Goal: Feedback & Contribution: Submit feedback/report problem

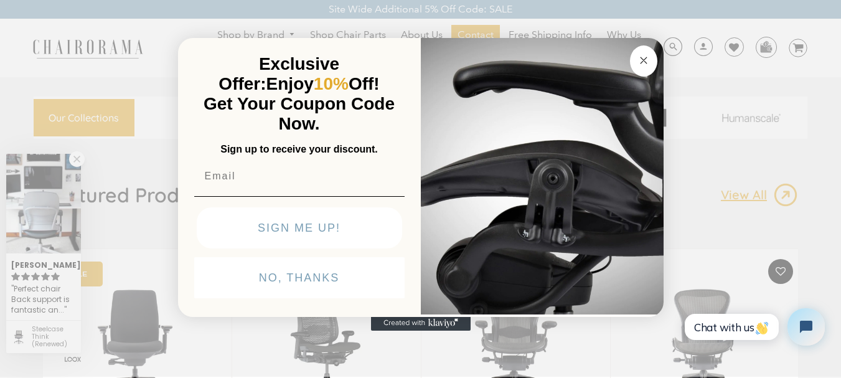
click at [645, 61] on circle "Close dialog" at bounding box center [643, 60] width 14 height 14
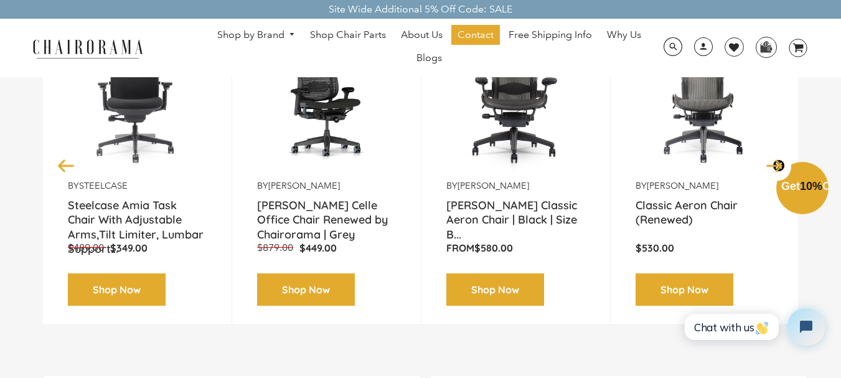
scroll to position [436, 0]
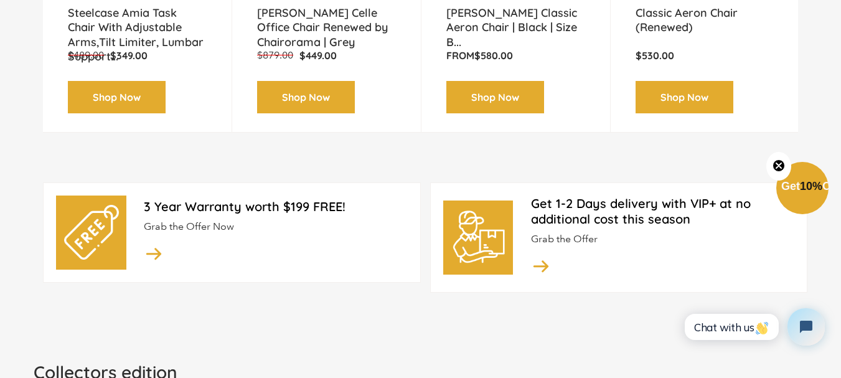
drag, startPoint x: 849, startPoint y: 70, endPoint x: 138, endPoint y: 44, distance: 712.3
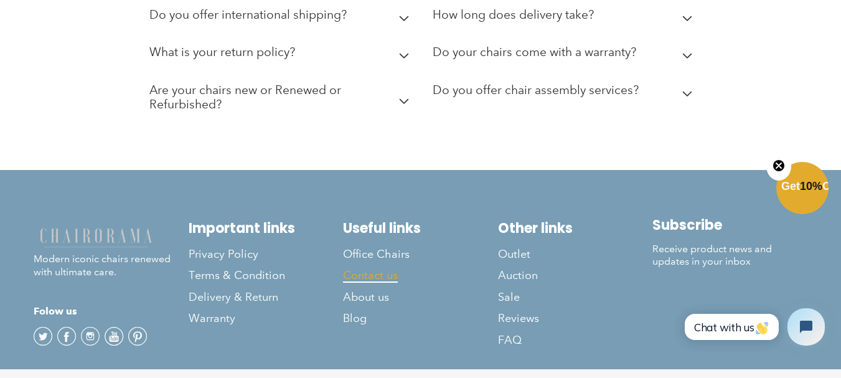
click at [354, 268] on span "Contact us" at bounding box center [370, 275] width 55 height 14
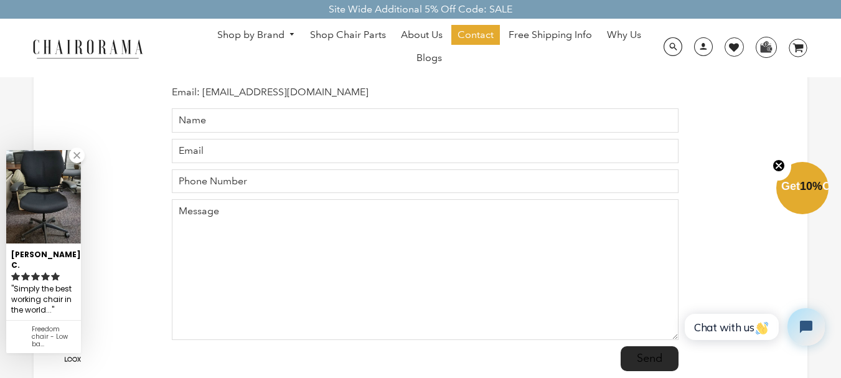
scroll to position [187, 0]
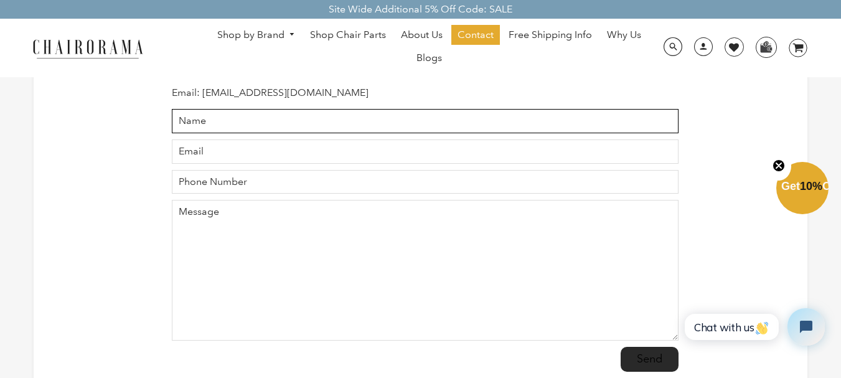
drag, startPoint x: 250, startPoint y: 118, endPoint x: 259, endPoint y: 132, distance: 17.1
click at [250, 118] on input "Name" at bounding box center [425, 121] width 507 height 24
type input "jerry Walkar"
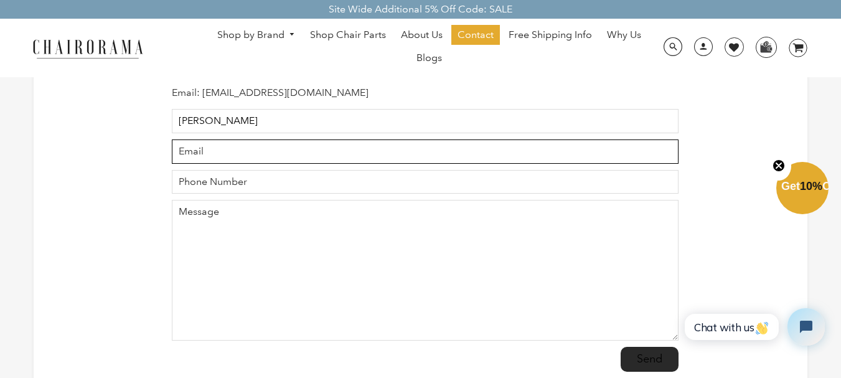
type input "jerry@wixjo.com"
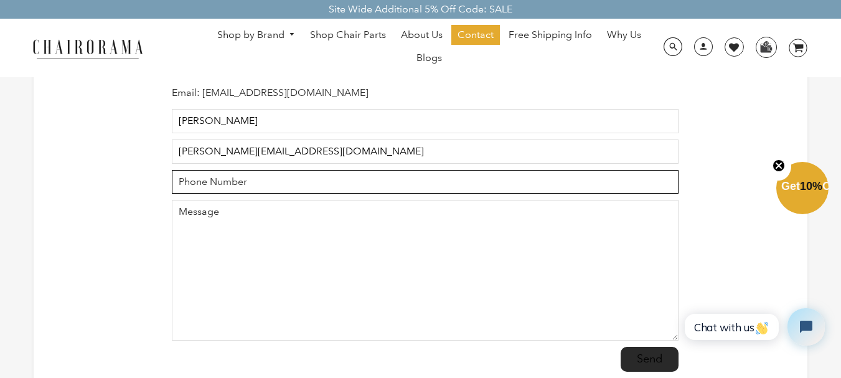
type input "2054177002"
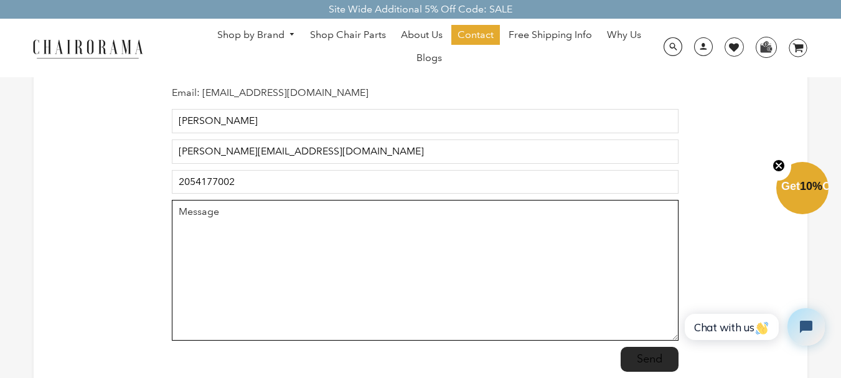
click at [204, 210] on textarea "Message" at bounding box center [425, 270] width 507 height 141
paste textarea "Hi Dear, I,m jerry Walkar, and I help businesses grow online using SEO, Google …"
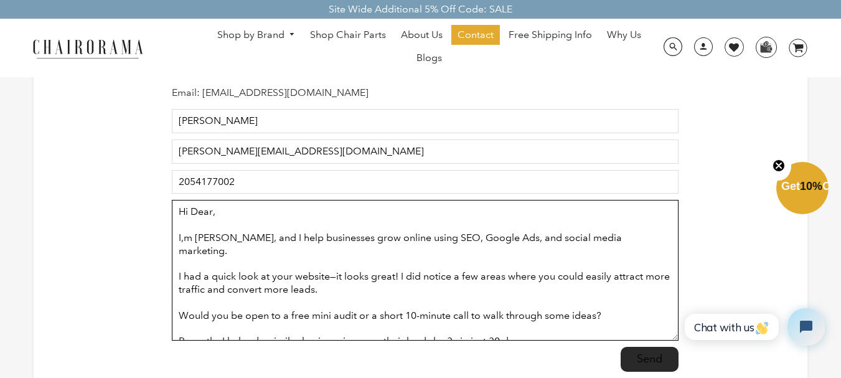
click at [302, 261] on textarea "Hi Dear, I,m jerry Walkar, and I help businesses grow online using SEO, Google …" at bounding box center [425, 270] width 507 height 141
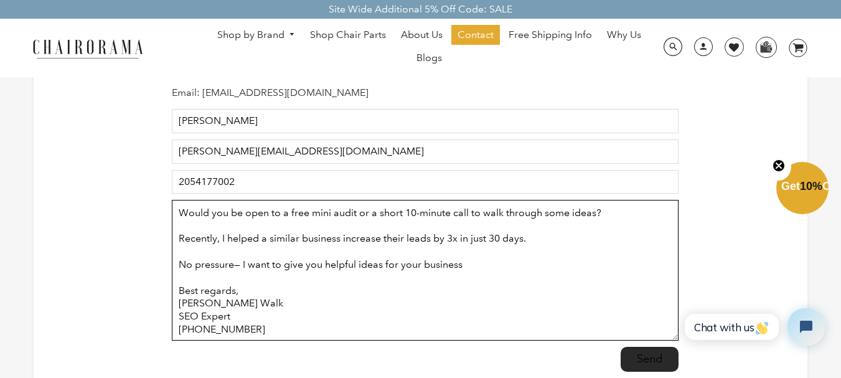
scroll to position [103, 0]
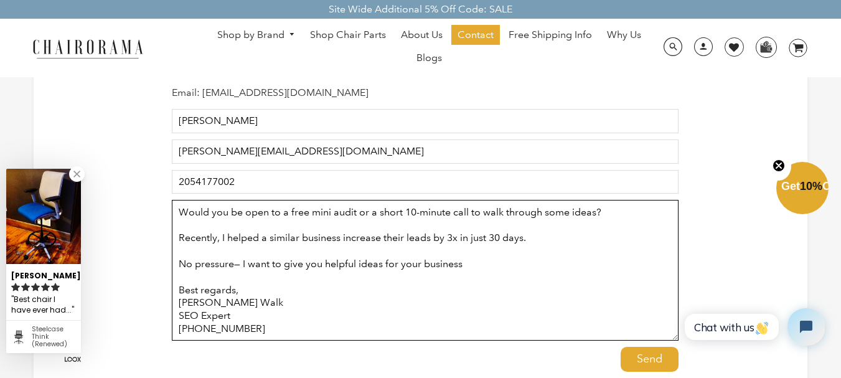
type textarea "Hi Dear, I,m jerry Walkar, and I help businesses grow online using SEO, Google …"
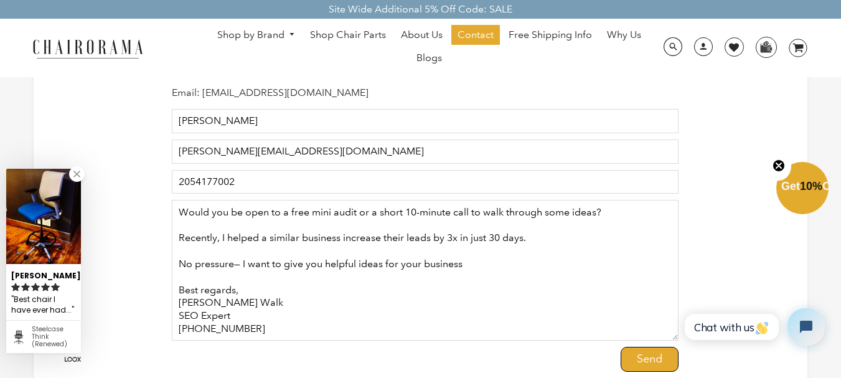
click at [641, 357] on input "Send" at bounding box center [649, 359] width 58 height 25
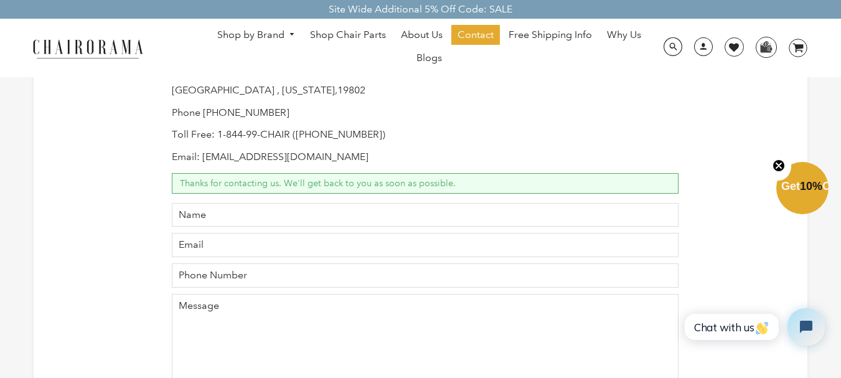
scroll to position [124, 0]
